Goal: Transaction & Acquisition: Purchase product/service

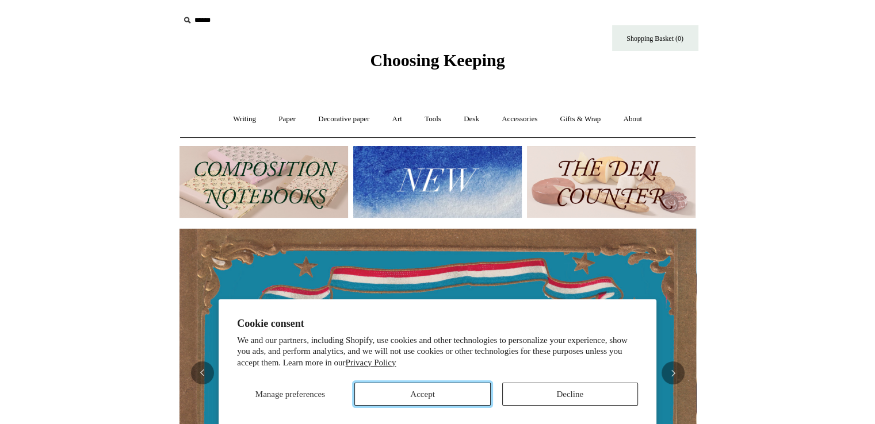
click at [451, 394] on button "Accept" at bounding box center [422, 394] width 136 height 23
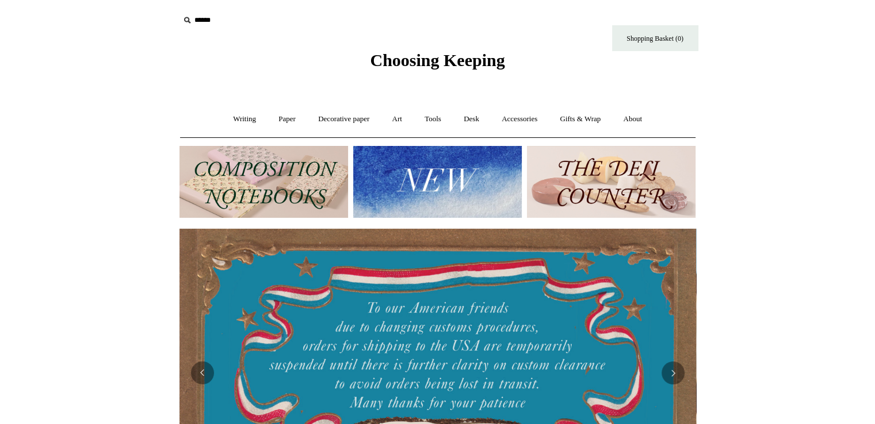
click at [251, 189] on img at bounding box center [263, 182] width 169 height 72
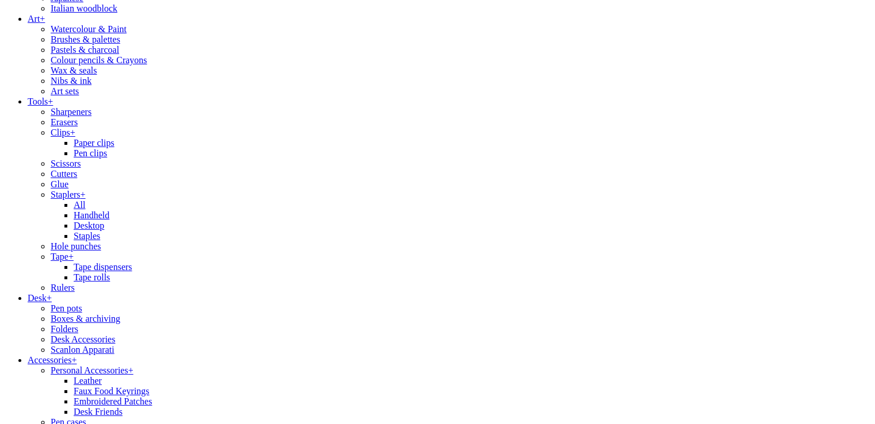
scroll to position [978, 0]
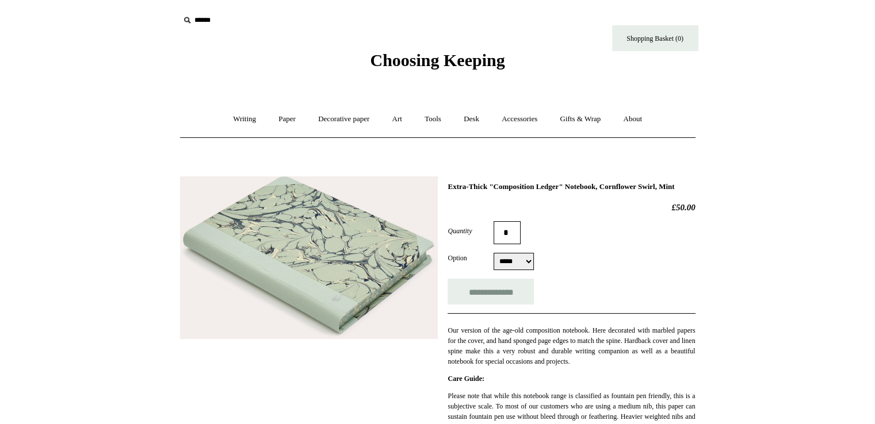
click at [366, 267] on img at bounding box center [309, 258] width 258 height 163
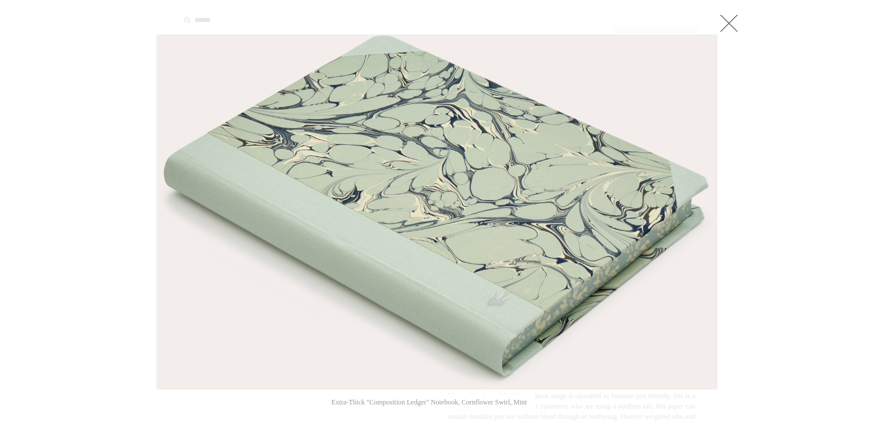
click at [726, 21] on link at bounding box center [728, 23] width 23 height 23
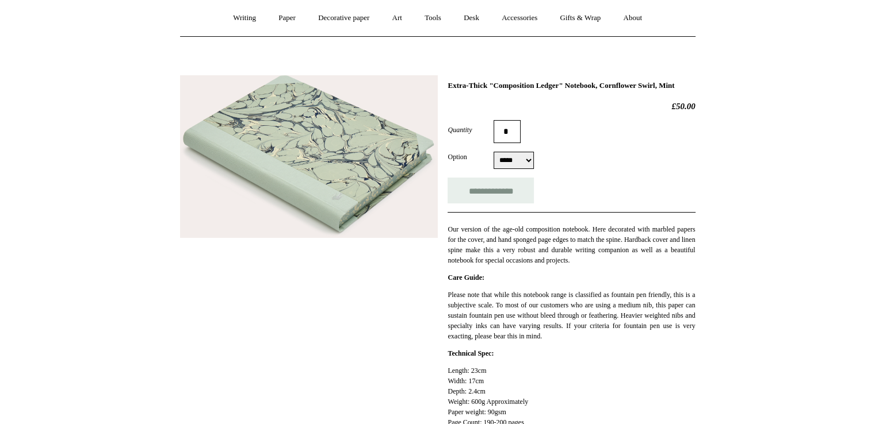
scroll to position [115, 0]
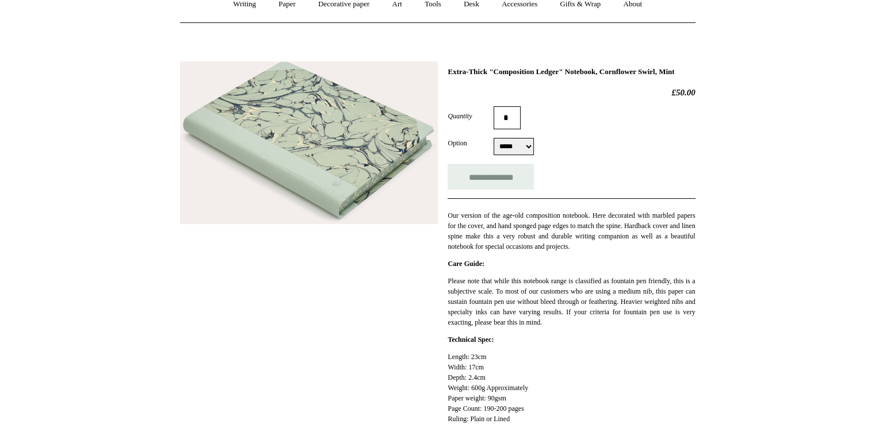
click at [516, 155] on select "***** *****" at bounding box center [513, 146] width 40 height 17
select select "*****"
click at [493, 147] on select "***** *****" at bounding box center [513, 146] width 40 height 17
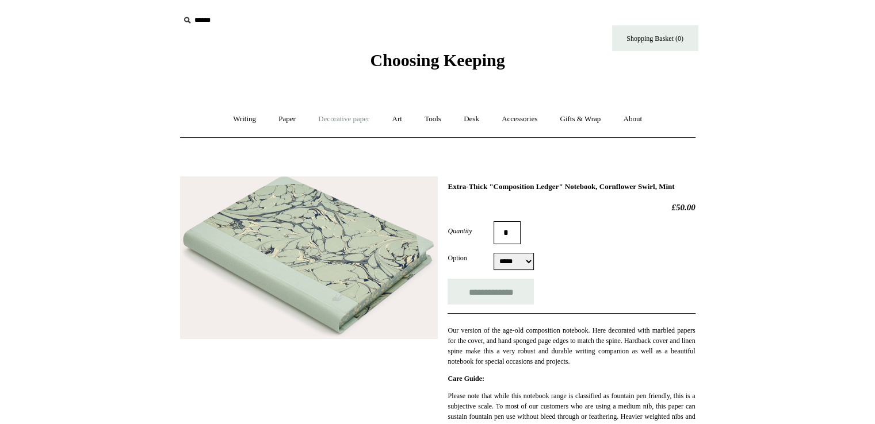
click at [357, 118] on link "Decorative paper +" at bounding box center [344, 119] width 72 height 30
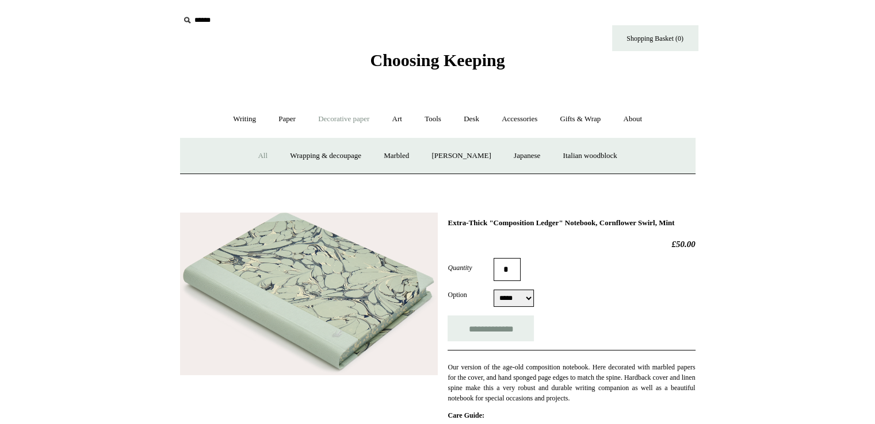
click at [251, 158] on link "All" at bounding box center [262, 156] width 30 height 30
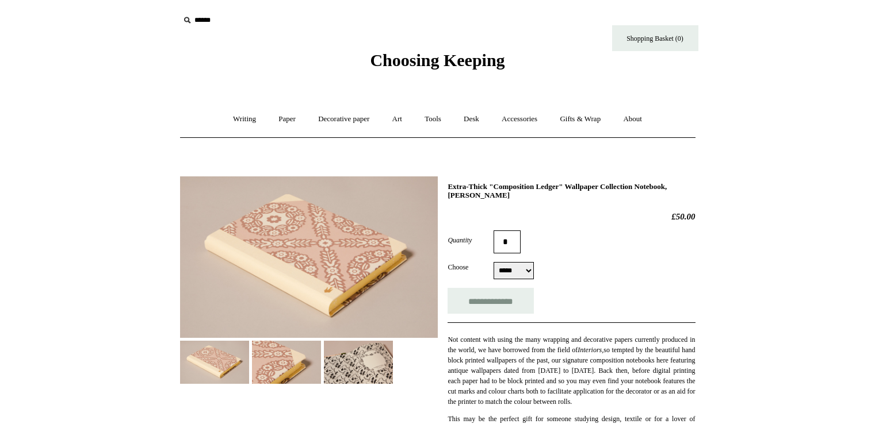
select select "*****"
click at [370, 356] on img at bounding box center [358, 362] width 69 height 43
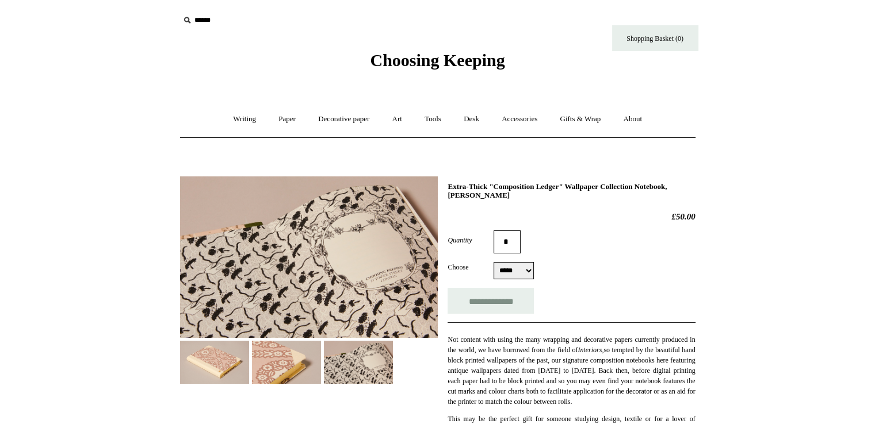
click at [335, 284] on img at bounding box center [309, 258] width 258 height 162
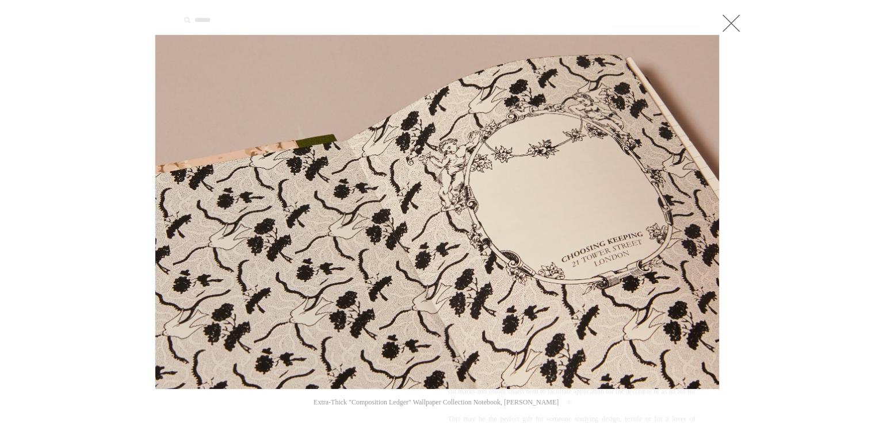
click at [732, 13] on link at bounding box center [730, 23] width 23 height 23
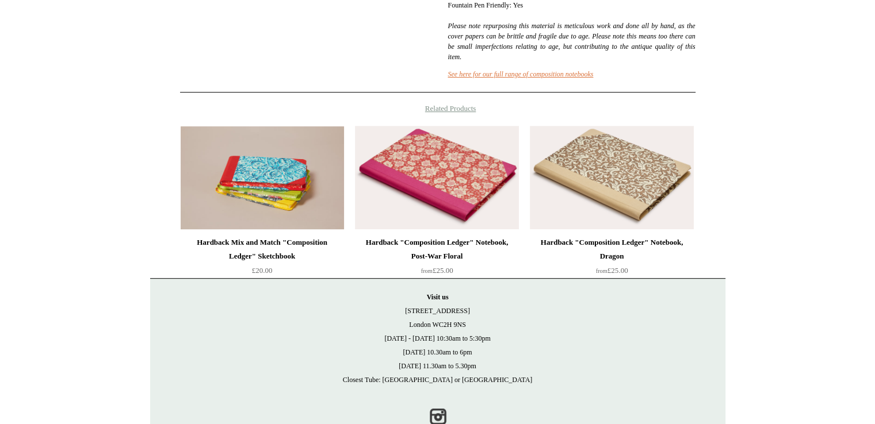
scroll to position [518, 0]
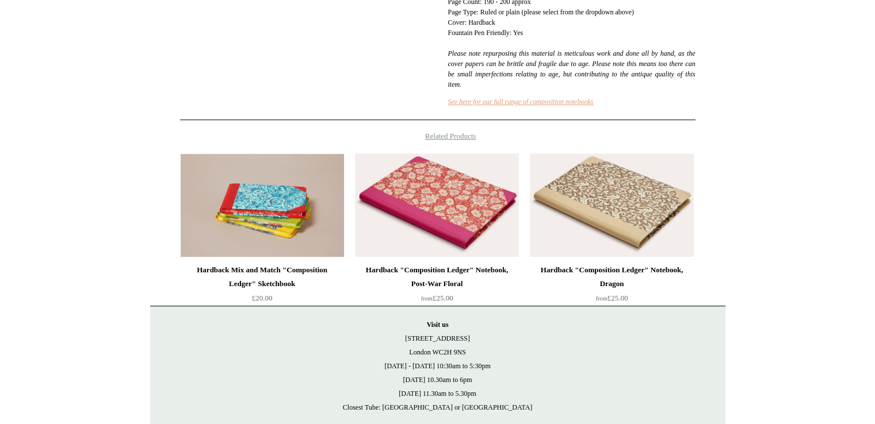
click at [481, 106] on link "See here for our full range of composition notebooks" at bounding box center [520, 102] width 146 height 8
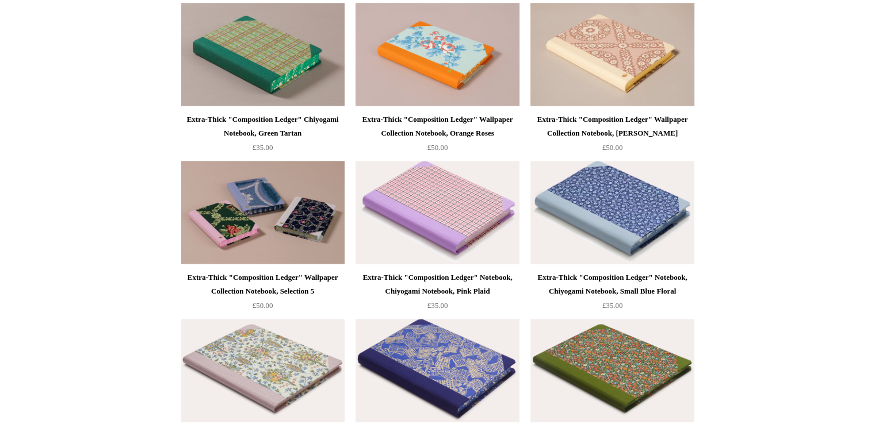
scroll to position [1035, 0]
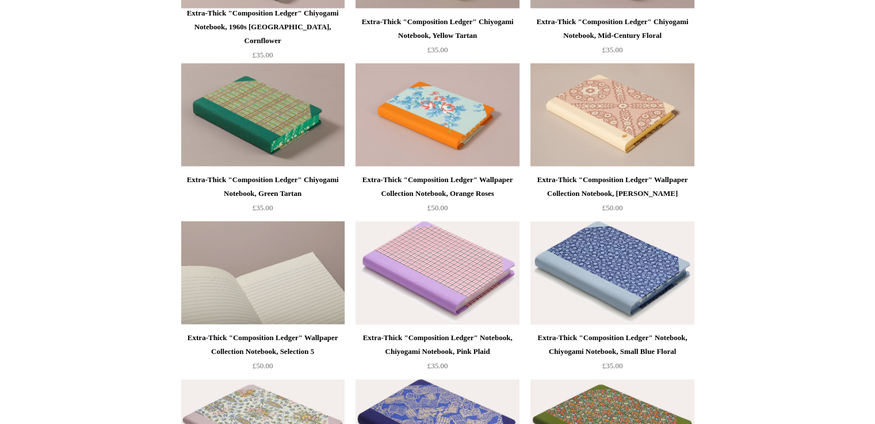
click at [290, 287] on img at bounding box center [262, 273] width 163 height 104
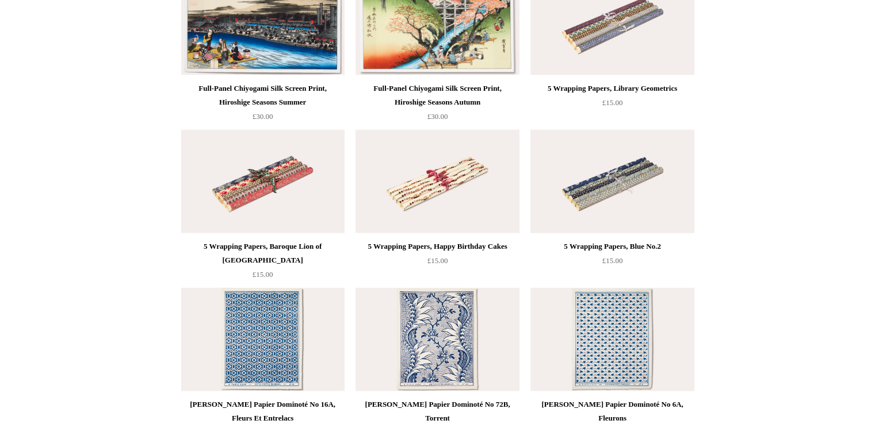
scroll to position [2530, 0]
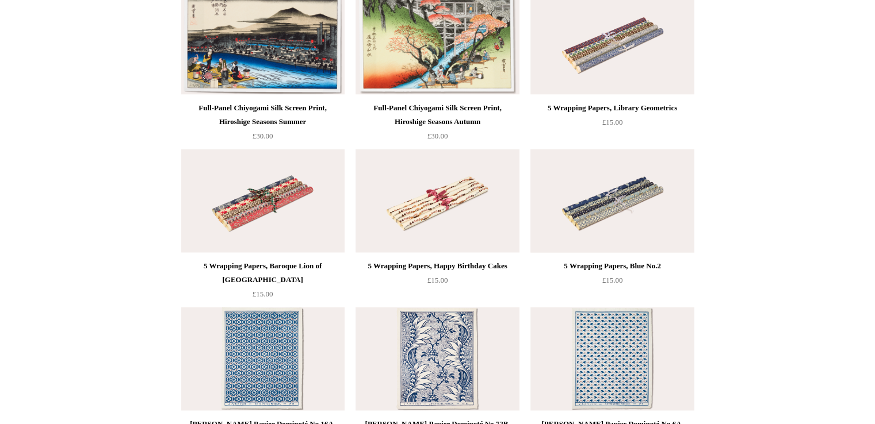
click at [623, 200] on img at bounding box center [611, 202] width 163 height 104
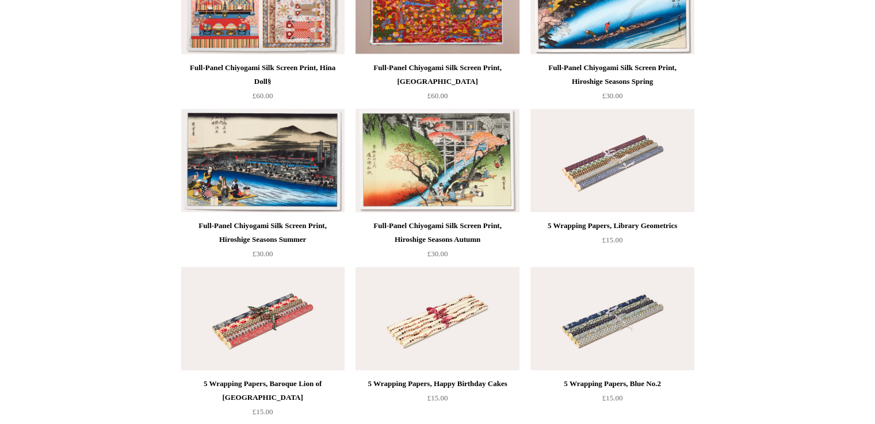
scroll to position [2412, 0]
click at [607, 164] on img at bounding box center [611, 162] width 163 height 104
click at [428, 340] on img at bounding box center [436, 320] width 163 height 104
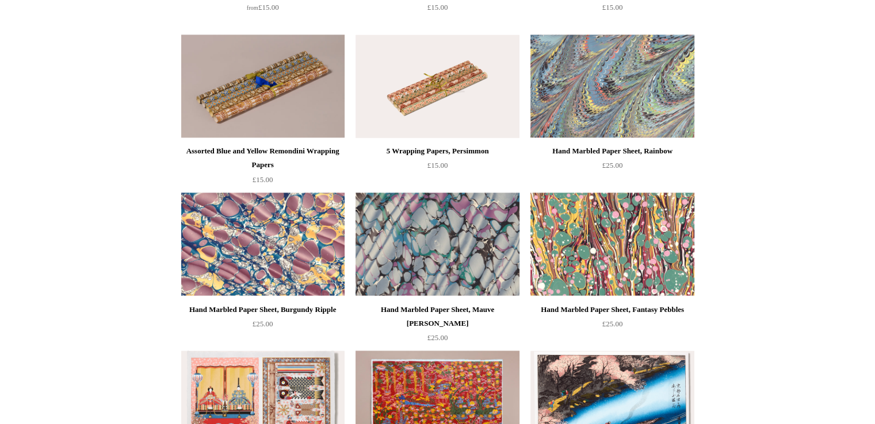
scroll to position [1837, 0]
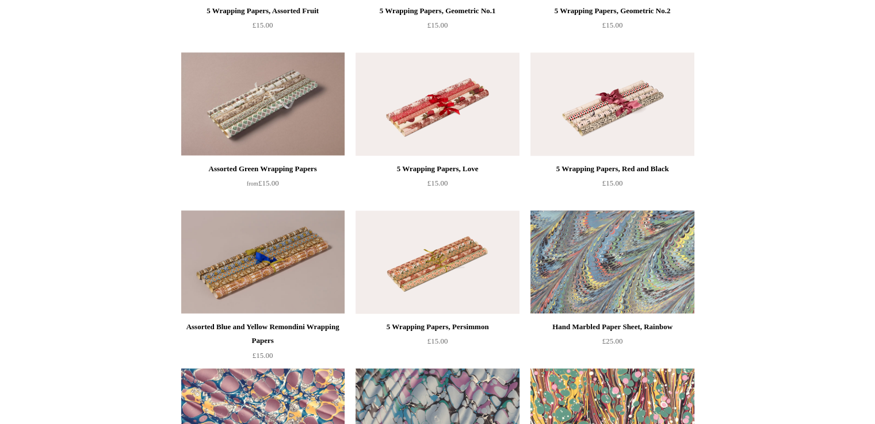
click at [624, 101] on img at bounding box center [611, 104] width 163 height 104
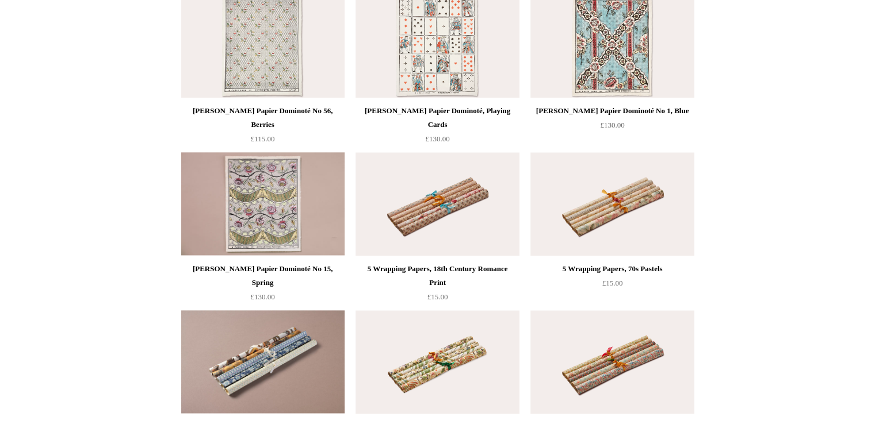
scroll to position [1262, 0]
click at [606, 208] on img at bounding box center [611, 205] width 163 height 104
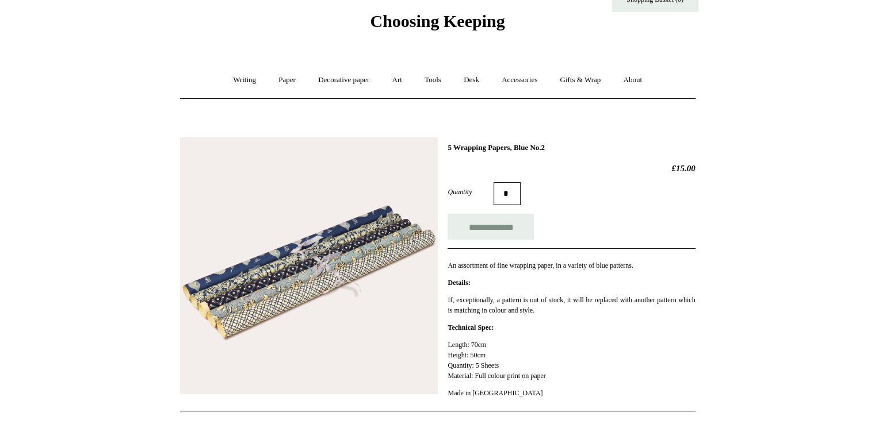
scroll to position [58, 0]
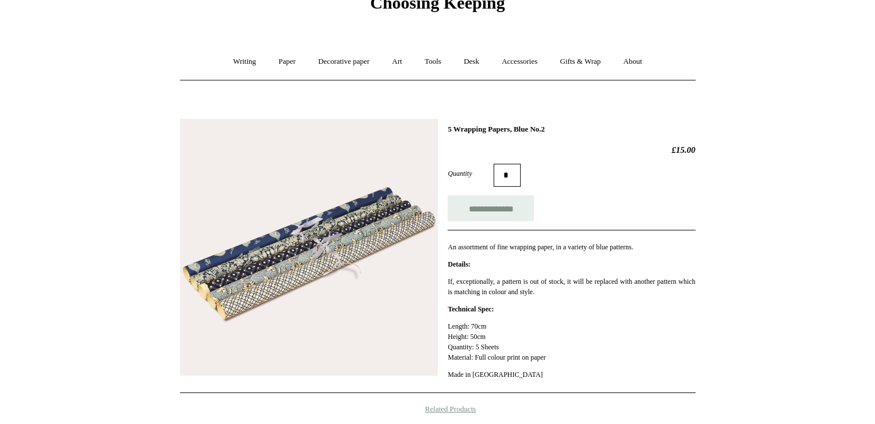
click at [330, 255] on img at bounding box center [309, 248] width 258 height 258
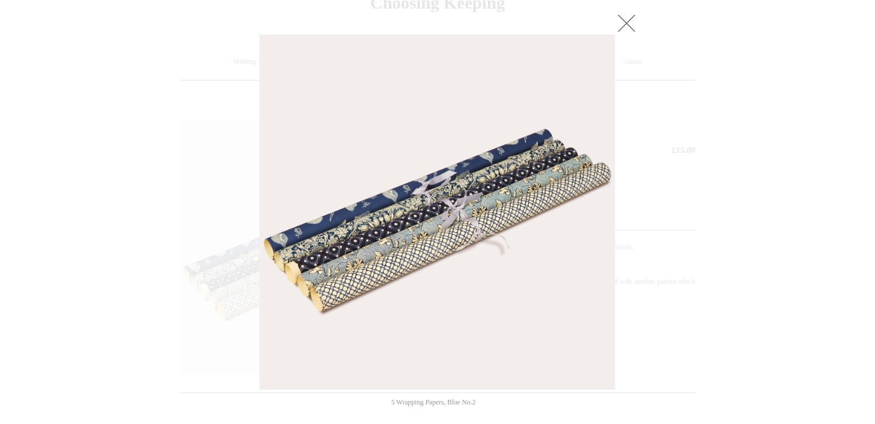
click at [633, 26] on link at bounding box center [626, 23] width 23 height 23
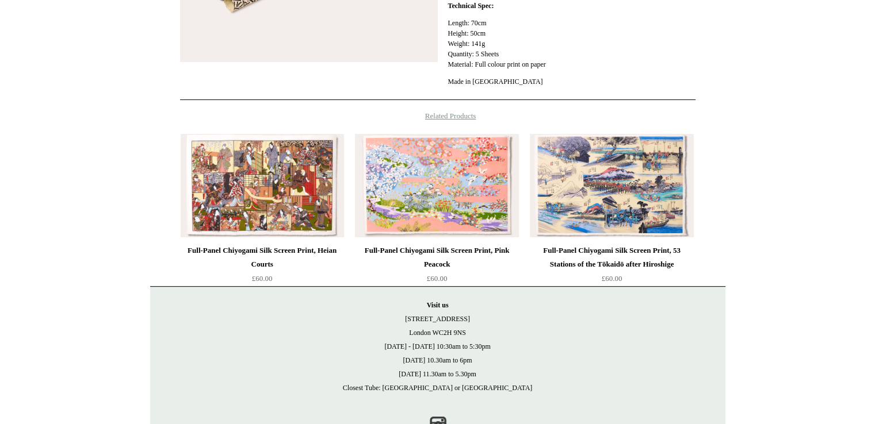
scroll to position [403, 0]
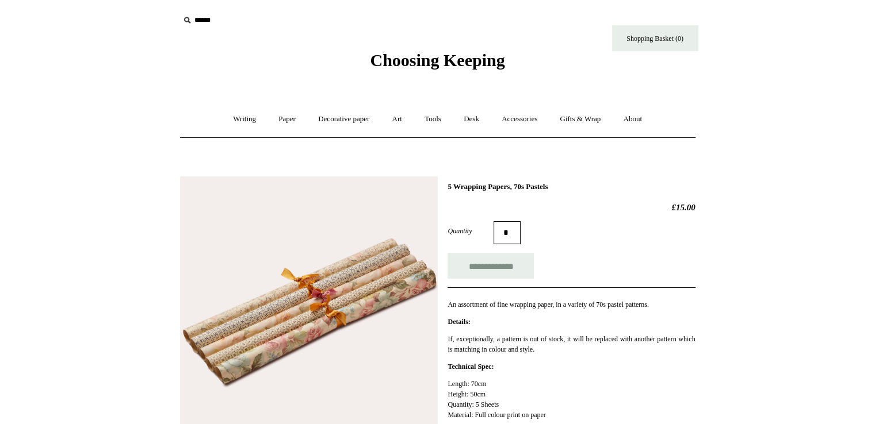
click at [320, 307] on img at bounding box center [309, 306] width 258 height 258
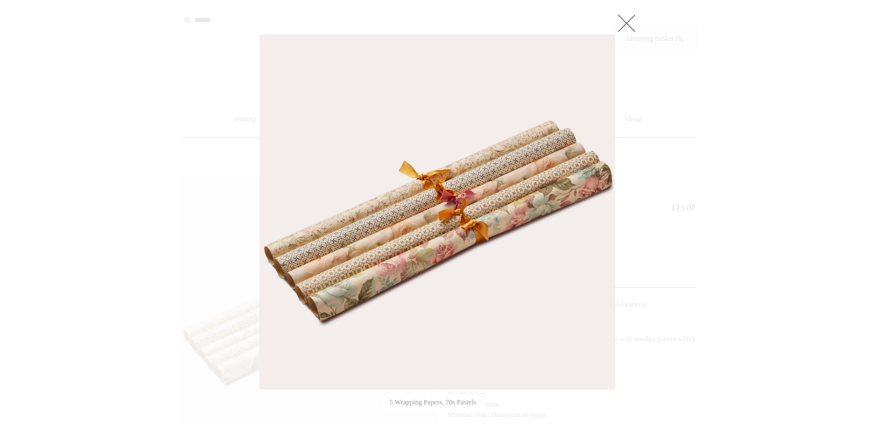
click at [140, 272] on div at bounding box center [437, 408] width 875 height 817
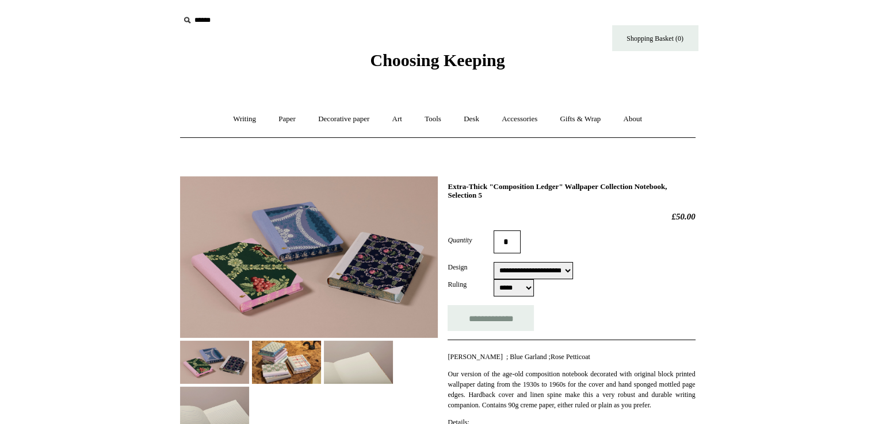
click at [561, 274] on select "**********" at bounding box center [532, 270] width 79 height 17
select select "**********"
click at [493, 262] on select "**********" at bounding box center [532, 270] width 79 height 17
click at [283, 208] on img at bounding box center [309, 258] width 258 height 162
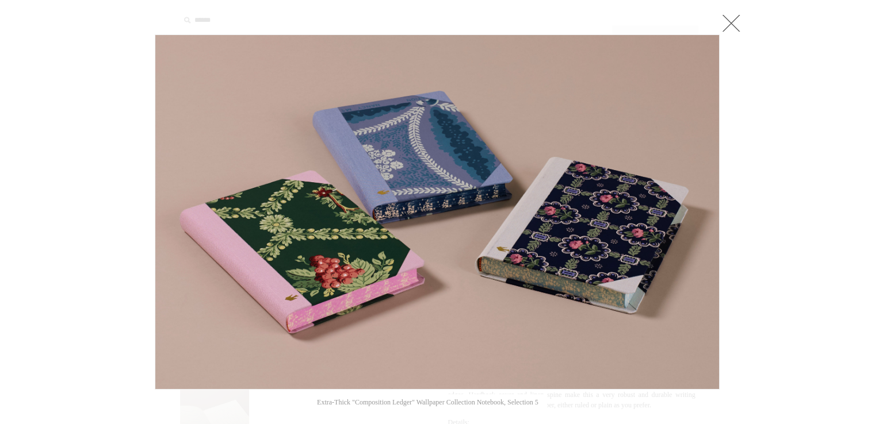
click at [419, 176] on img at bounding box center [437, 212] width 564 height 354
click at [725, 20] on link at bounding box center [730, 23] width 23 height 23
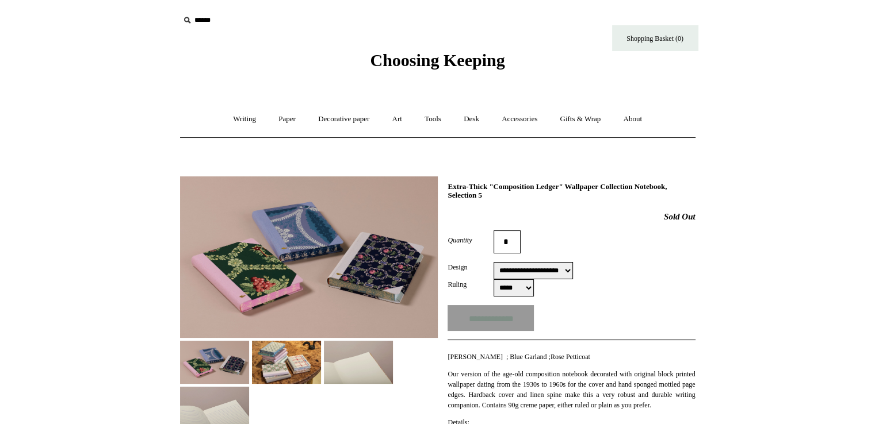
click at [273, 348] on img at bounding box center [286, 362] width 69 height 43
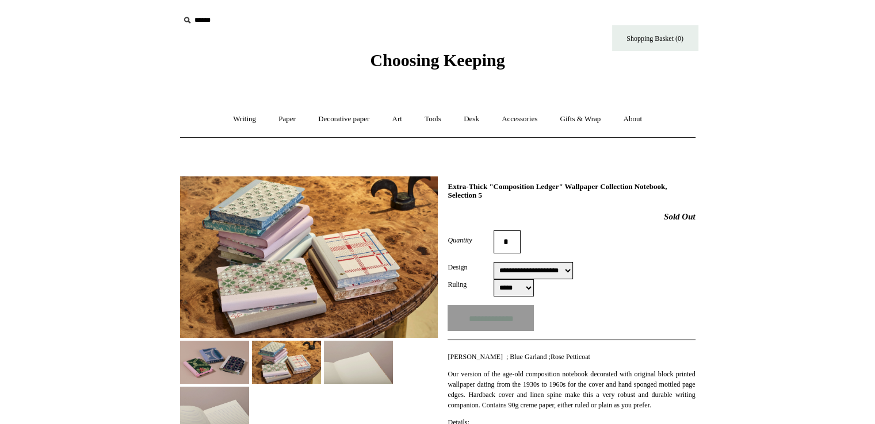
click at [278, 224] on img at bounding box center [309, 258] width 258 height 162
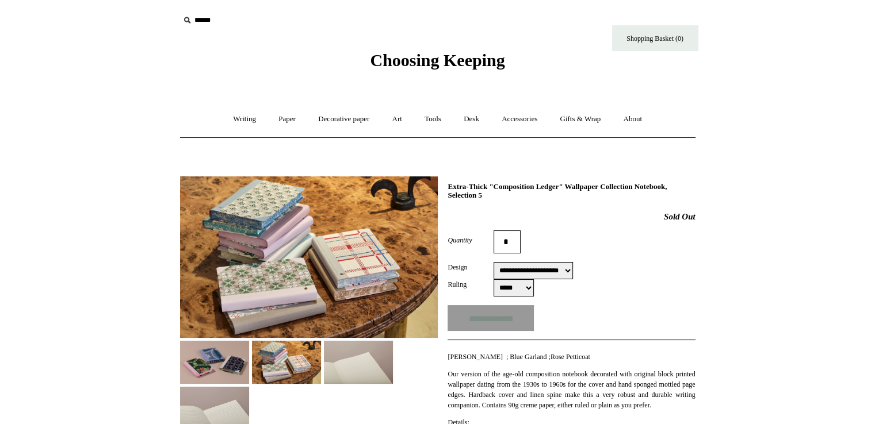
click at [209, 21] on input "text" at bounding box center [249, 20] width 141 height 21
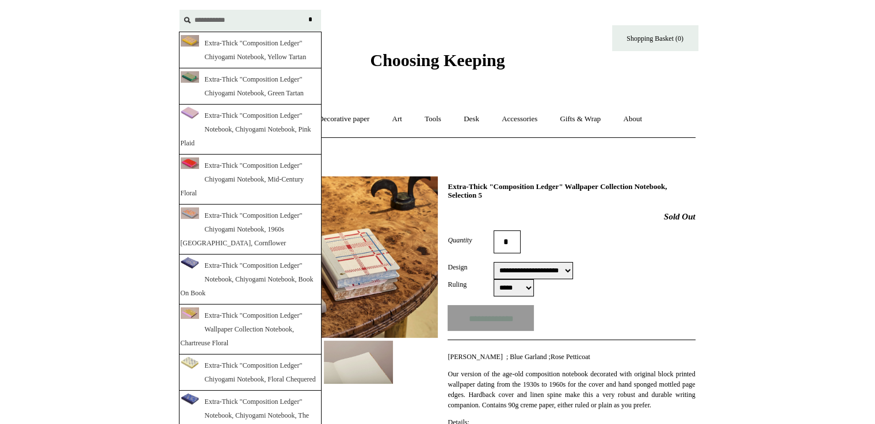
type input "**********"
click at [305, 10] on input "*" at bounding box center [311, 20] width 12 height 20
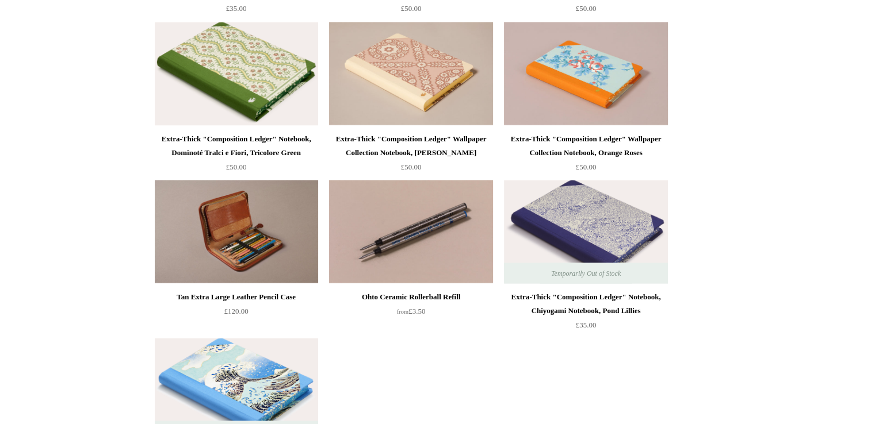
scroll to position [2128, 0]
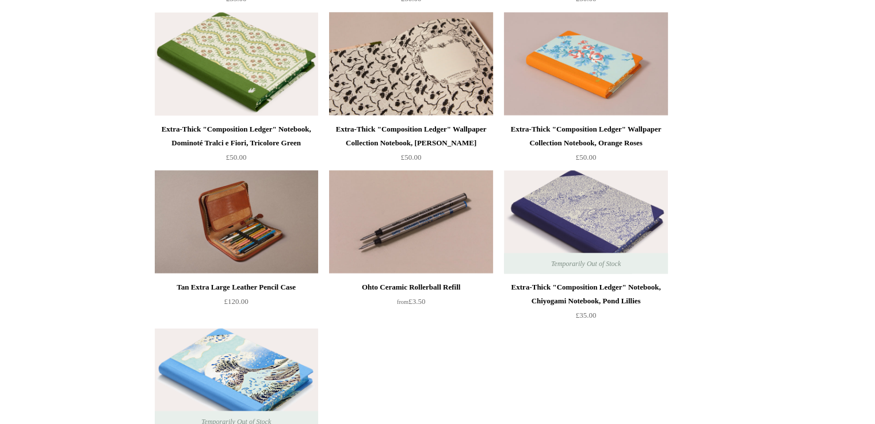
click at [414, 71] on img at bounding box center [410, 64] width 163 height 104
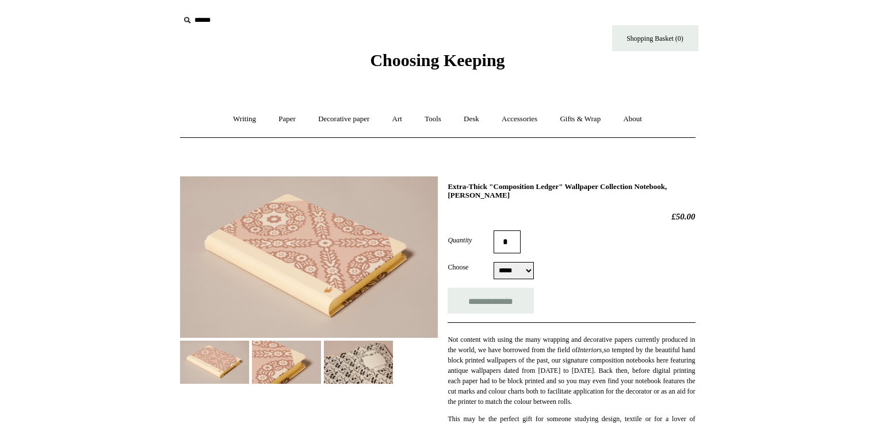
select select "*****"
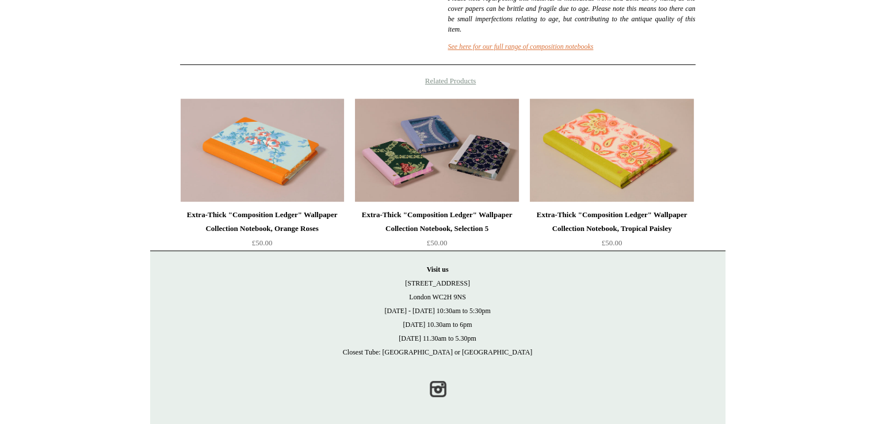
scroll to position [575, 0]
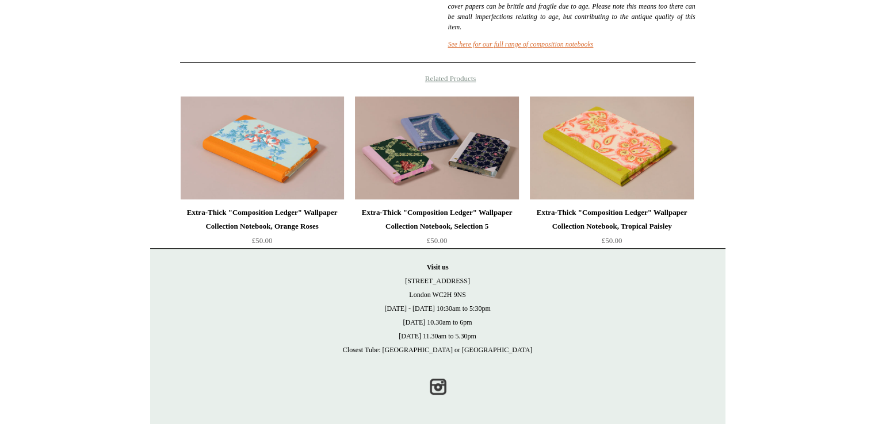
drag, startPoint x: 590, startPoint y: 231, endPoint x: 774, endPoint y: 305, distance: 198.4
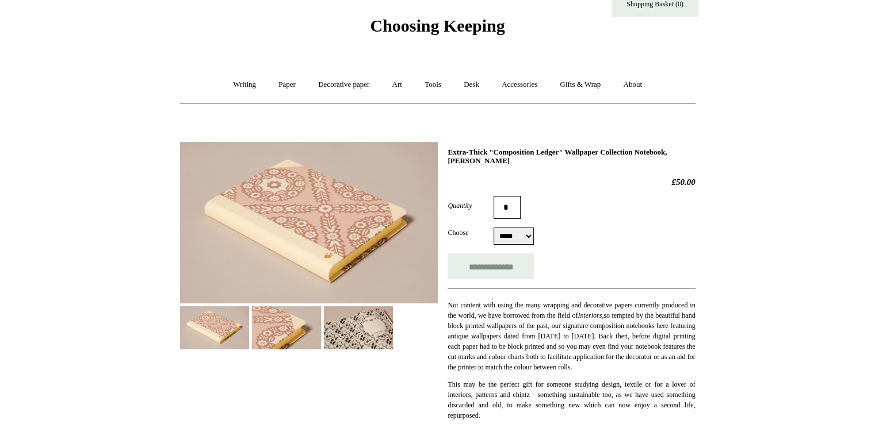
scroll to position [0, 0]
